Goal: Find specific page/section: Find specific page/section

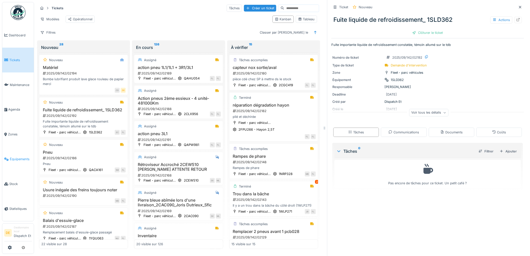
click at [19, 159] on span "Équipements" at bounding box center [21, 158] width 22 height 5
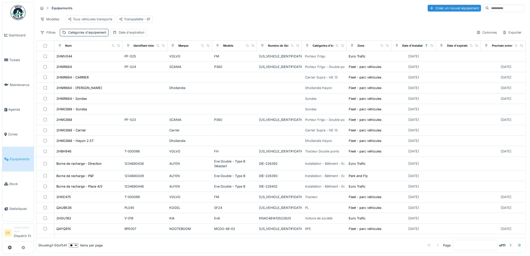
click at [489, 9] on input at bounding box center [506, 8] width 35 height 7
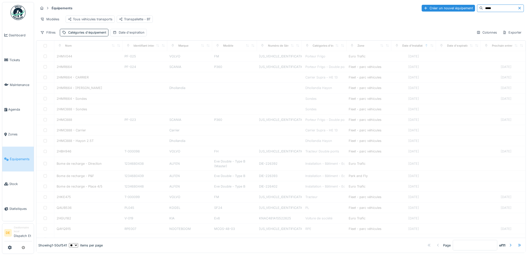
type input "*****"
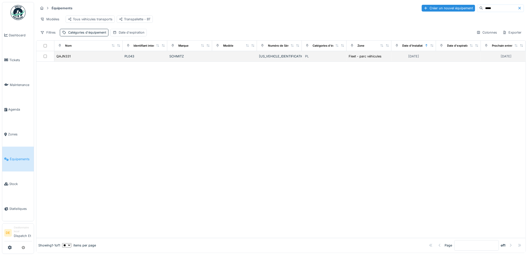
click at [86, 59] on div "QAJN331" at bounding box center [88, 56] width 64 height 5
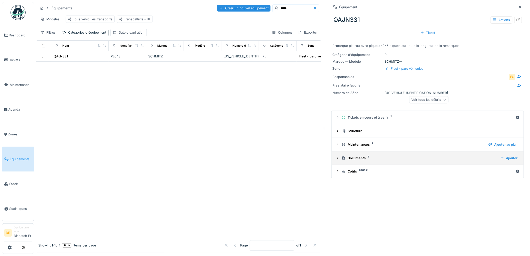
click at [335, 158] on icon at bounding box center [337, 157] width 4 height 3
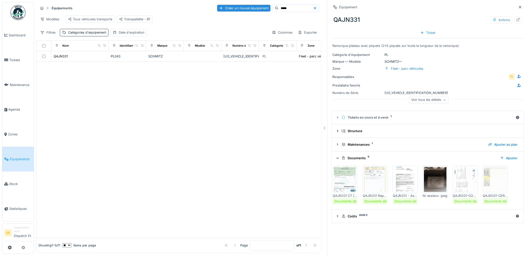
click at [342, 177] on img at bounding box center [345, 179] width 23 height 25
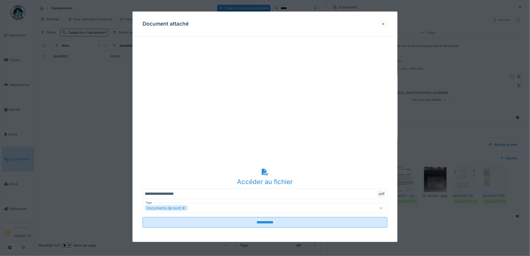
click at [385, 23] on div at bounding box center [383, 24] width 4 height 5
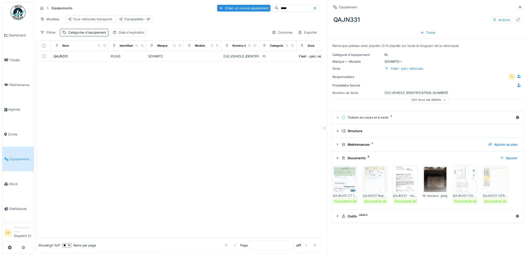
click at [374, 186] on img at bounding box center [375, 179] width 23 height 25
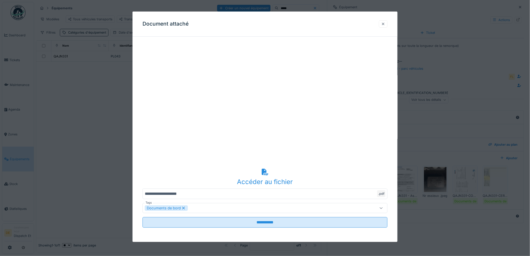
click at [385, 23] on div at bounding box center [383, 24] width 4 height 5
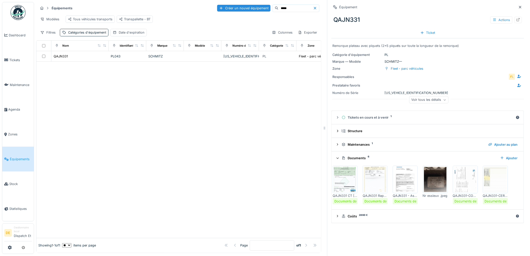
click at [402, 179] on img at bounding box center [405, 179] width 23 height 25
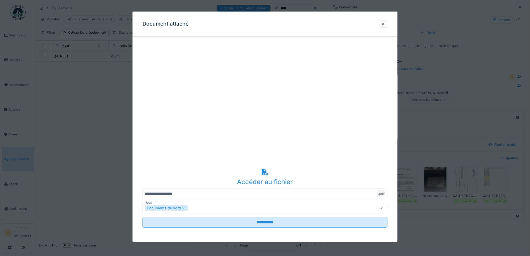
click at [384, 22] on div at bounding box center [383, 24] width 4 height 5
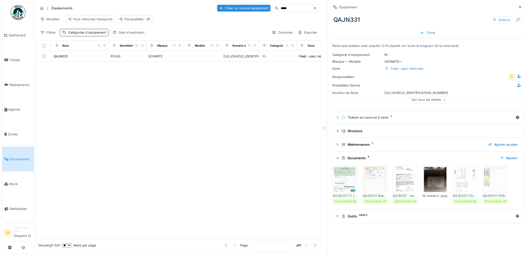
click at [460, 181] on img at bounding box center [465, 179] width 23 height 25
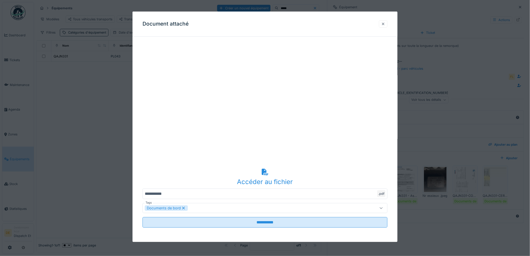
click at [384, 22] on div at bounding box center [383, 24] width 4 height 5
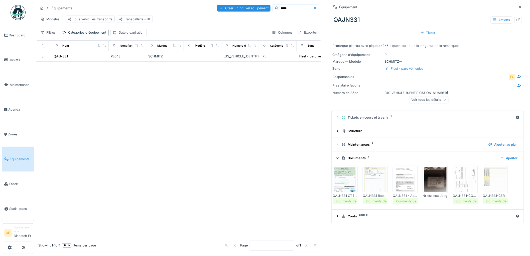
click at [493, 193] on div at bounding box center [495, 179] width 25 height 28
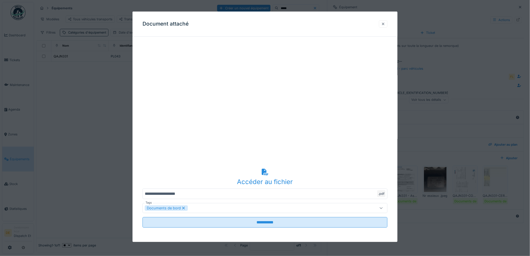
click at [385, 24] on div at bounding box center [383, 24] width 4 height 5
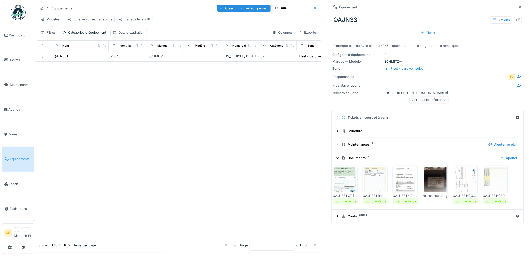
click at [492, 186] on img at bounding box center [495, 179] width 23 height 25
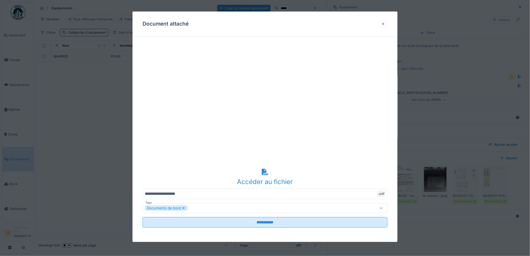
click at [385, 26] on div at bounding box center [383, 24] width 4 height 5
